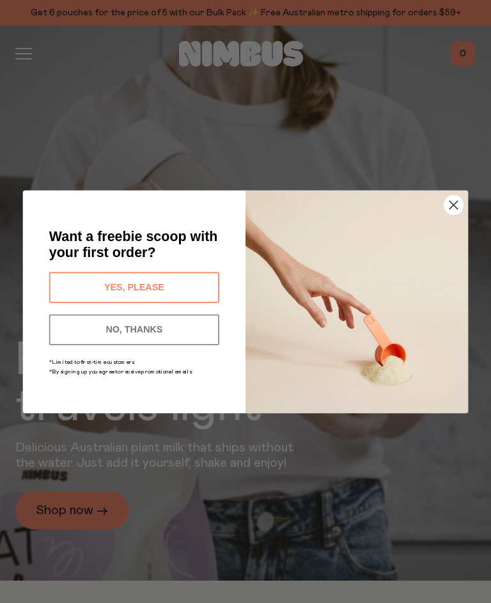
click at [453, 205] on circle "Close dialog" at bounding box center [454, 204] width 19 height 19
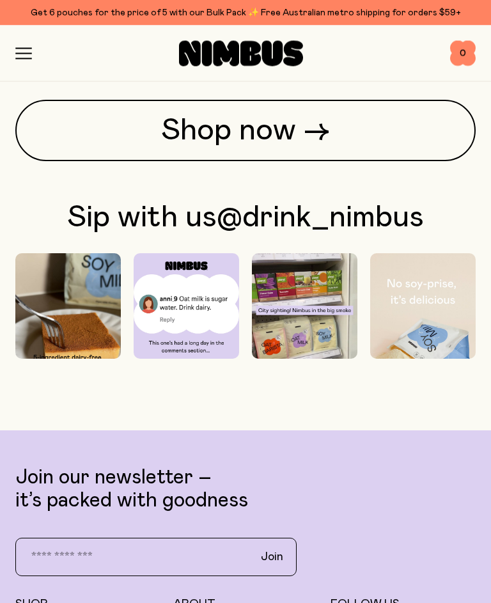
scroll to position [3911, 0]
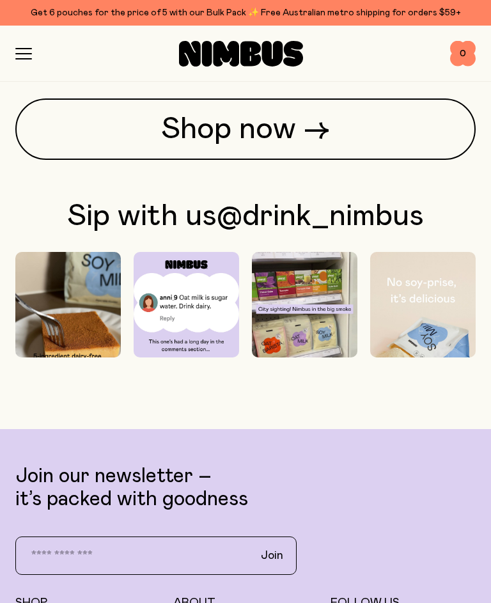
click at [397, 160] on link "Shop now →" at bounding box center [245, 129] width 461 height 61
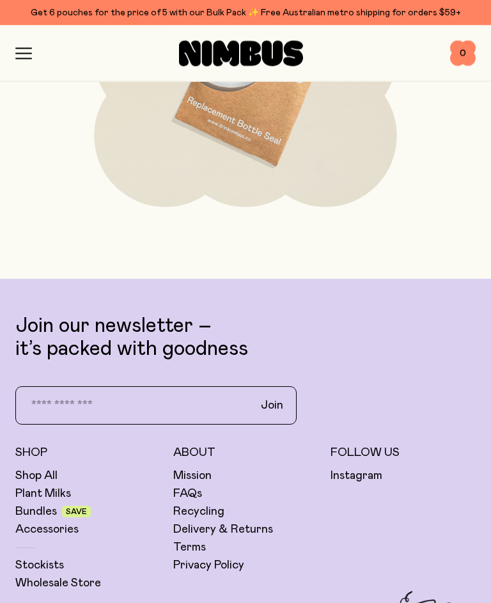
scroll to position [5252, 0]
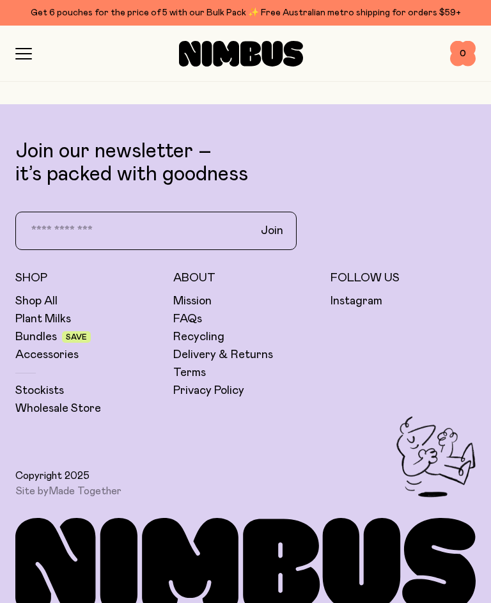
click at [54, 314] on link "Plant Milks" at bounding box center [43, 319] width 56 height 15
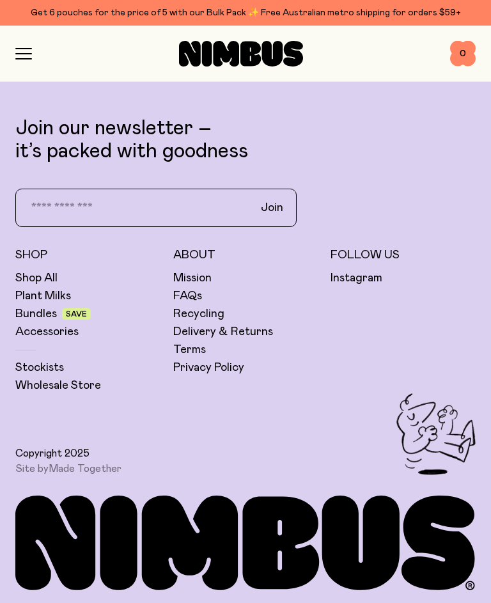
scroll to position [3911, 0]
